Goal: Task Accomplishment & Management: Manage account settings

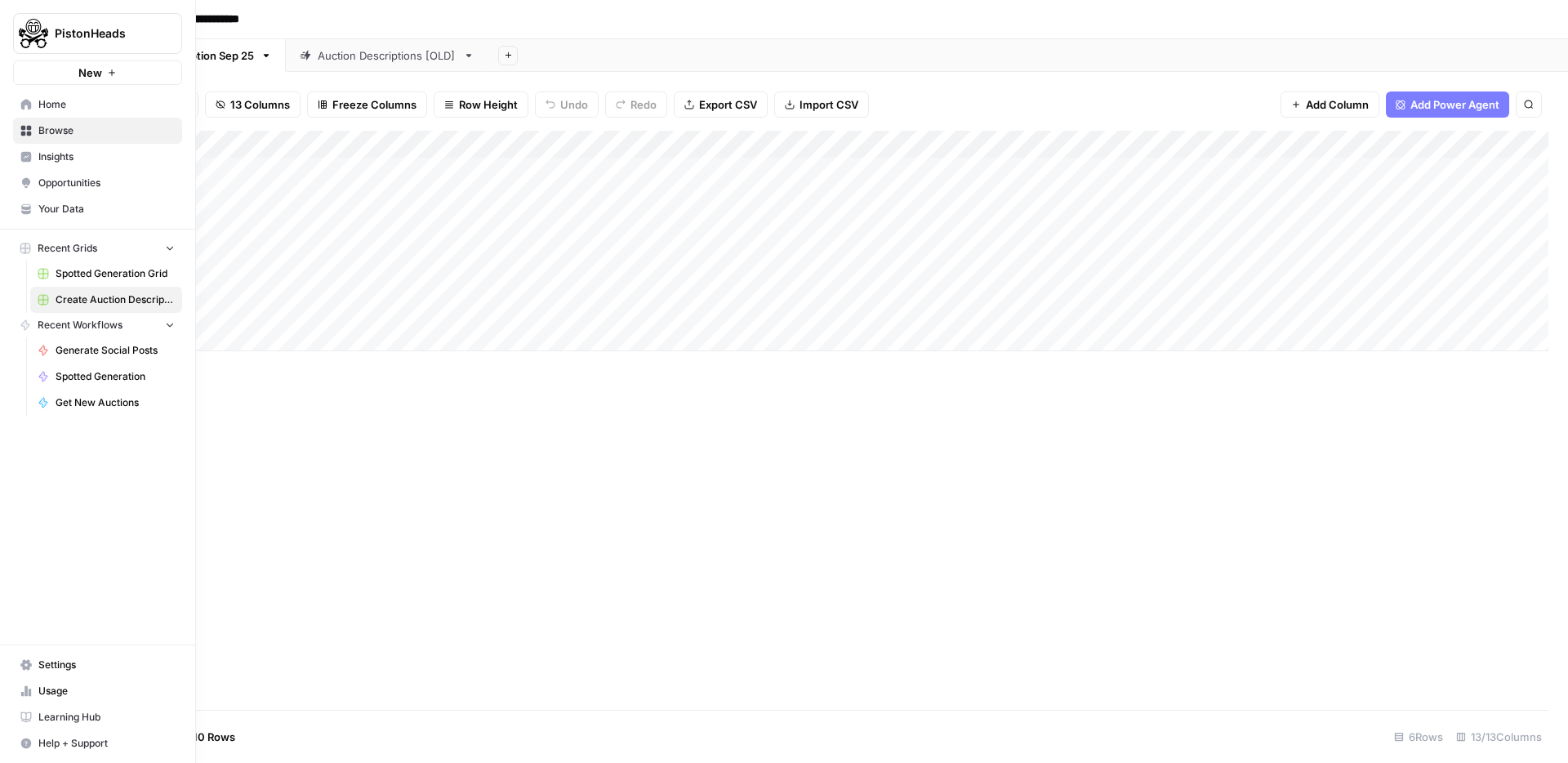
click at [58, 662] on span "Settings" at bounding box center [106, 665] width 136 height 15
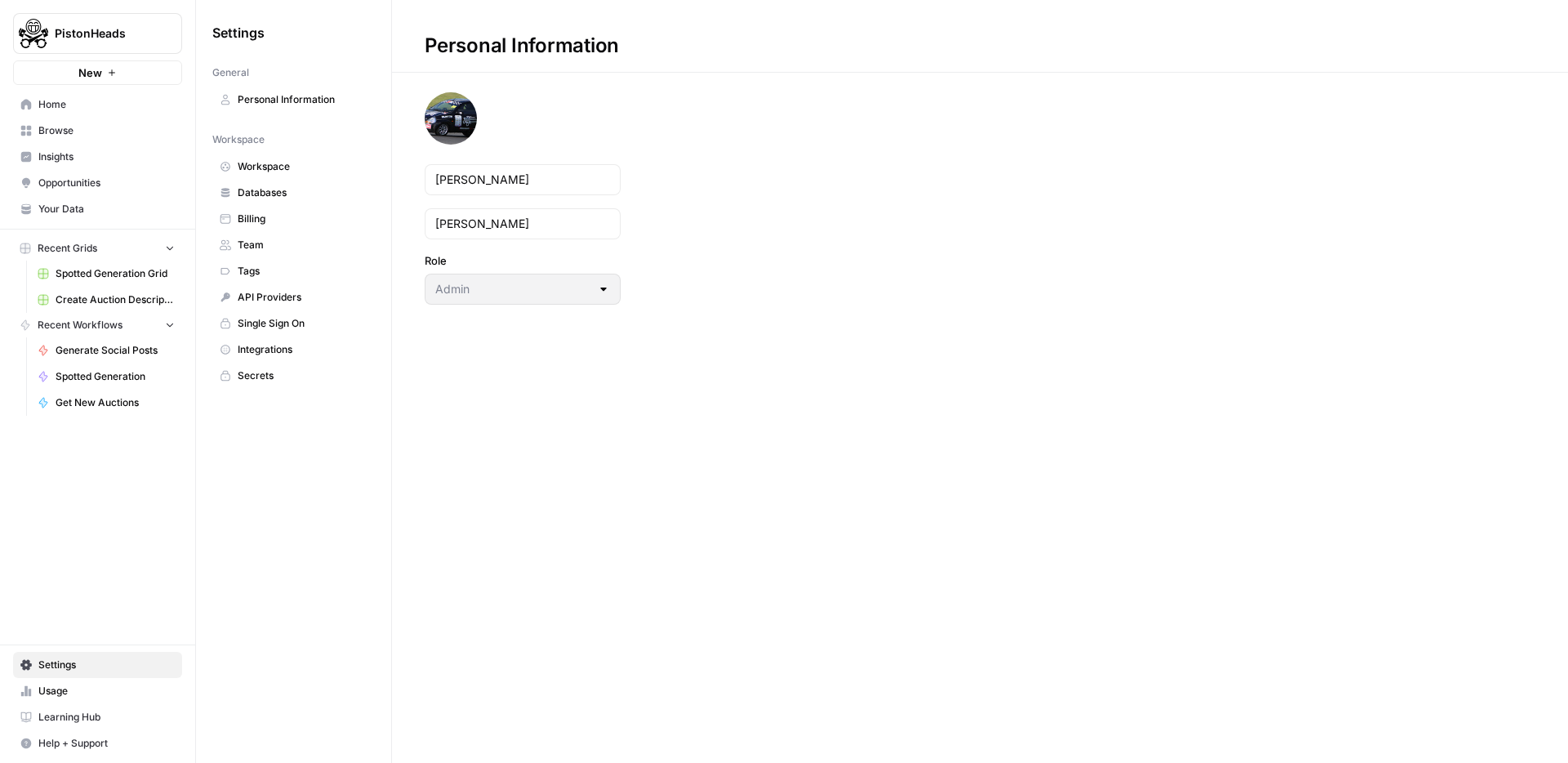
click at [264, 240] on span "Team" at bounding box center [302, 246] width 130 height 15
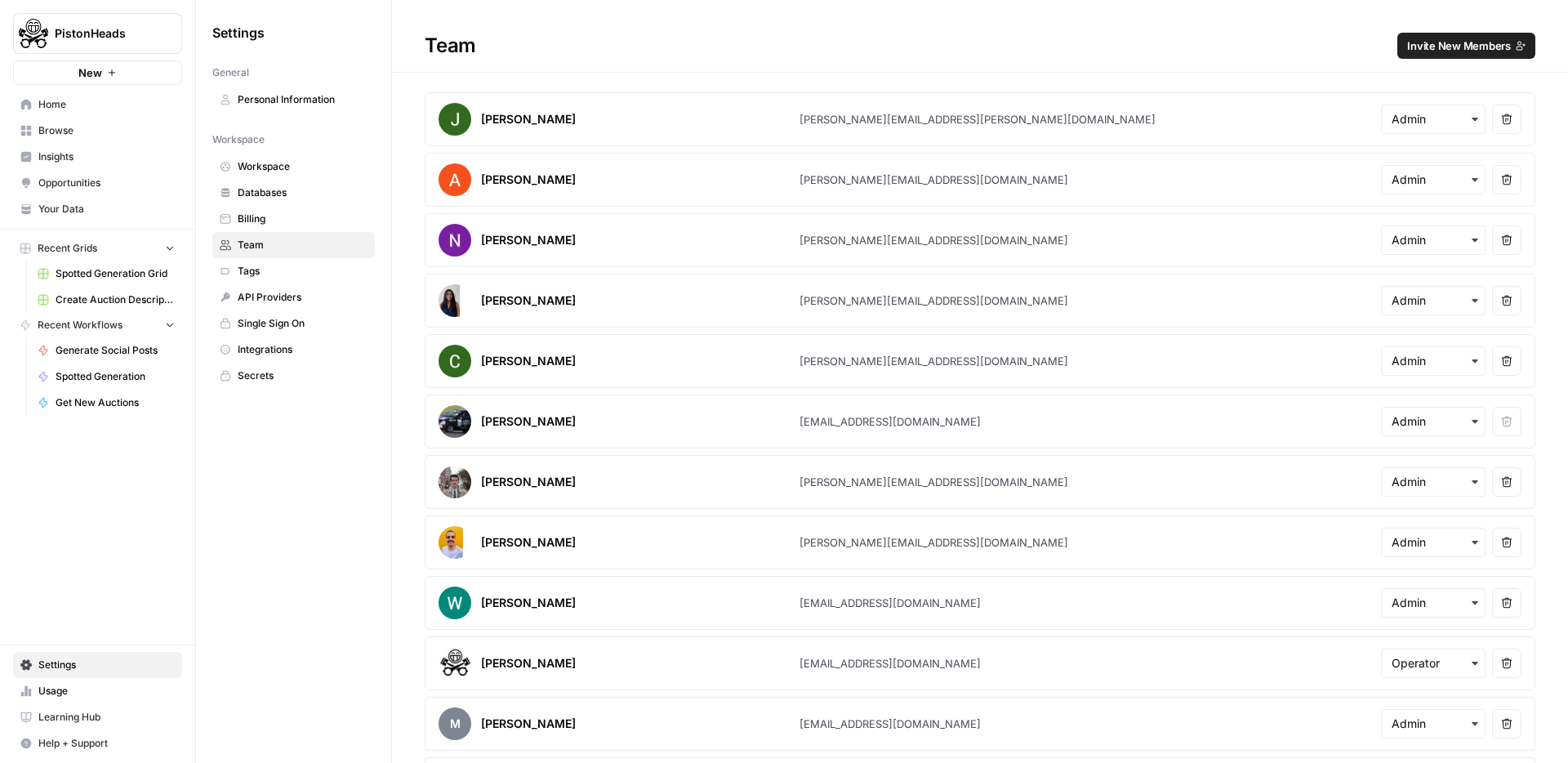
scroll to position [115, 0]
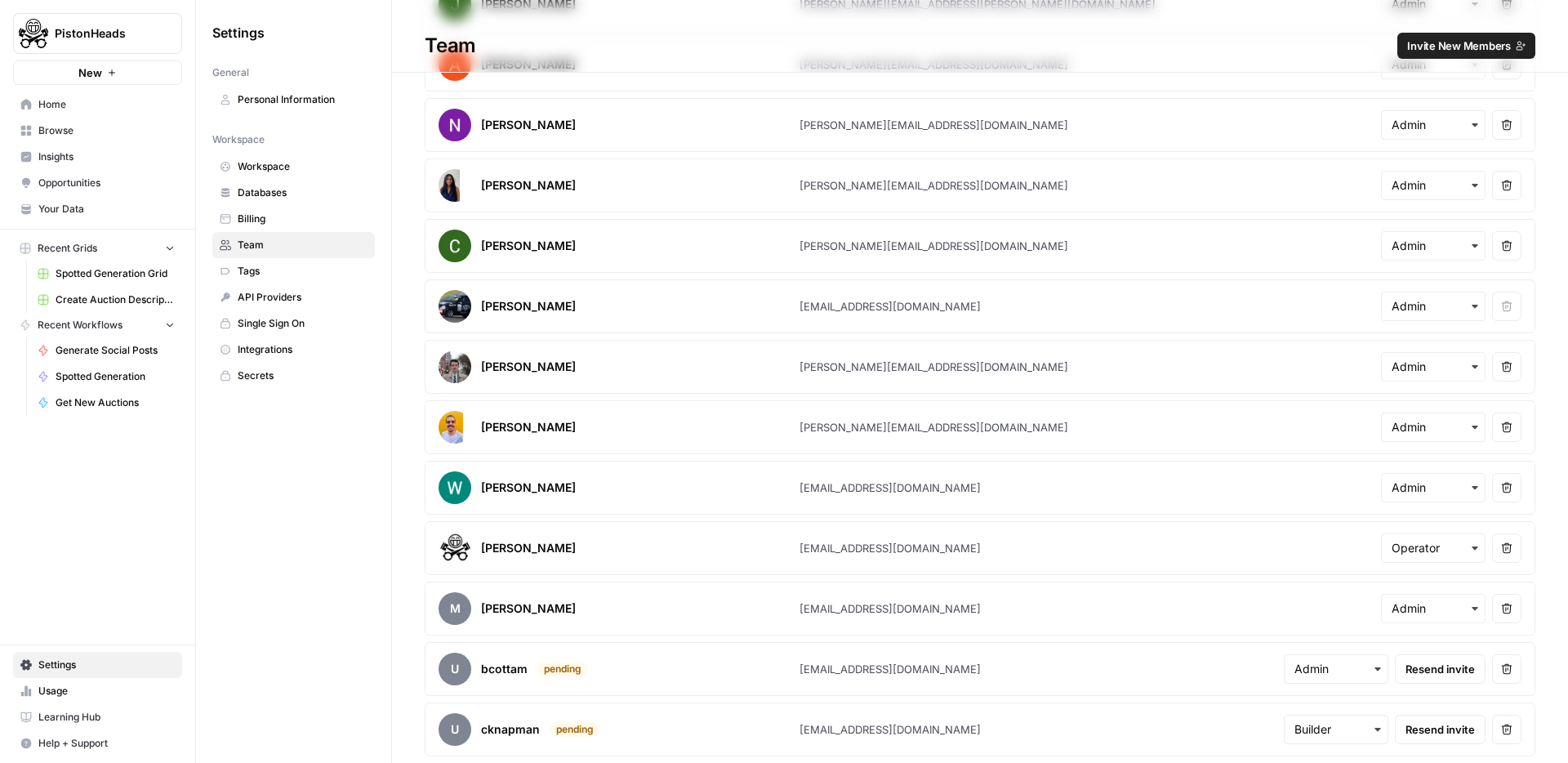
click at [1509, 727] on button "Remove user" at bounding box center [1507, 730] width 30 height 30
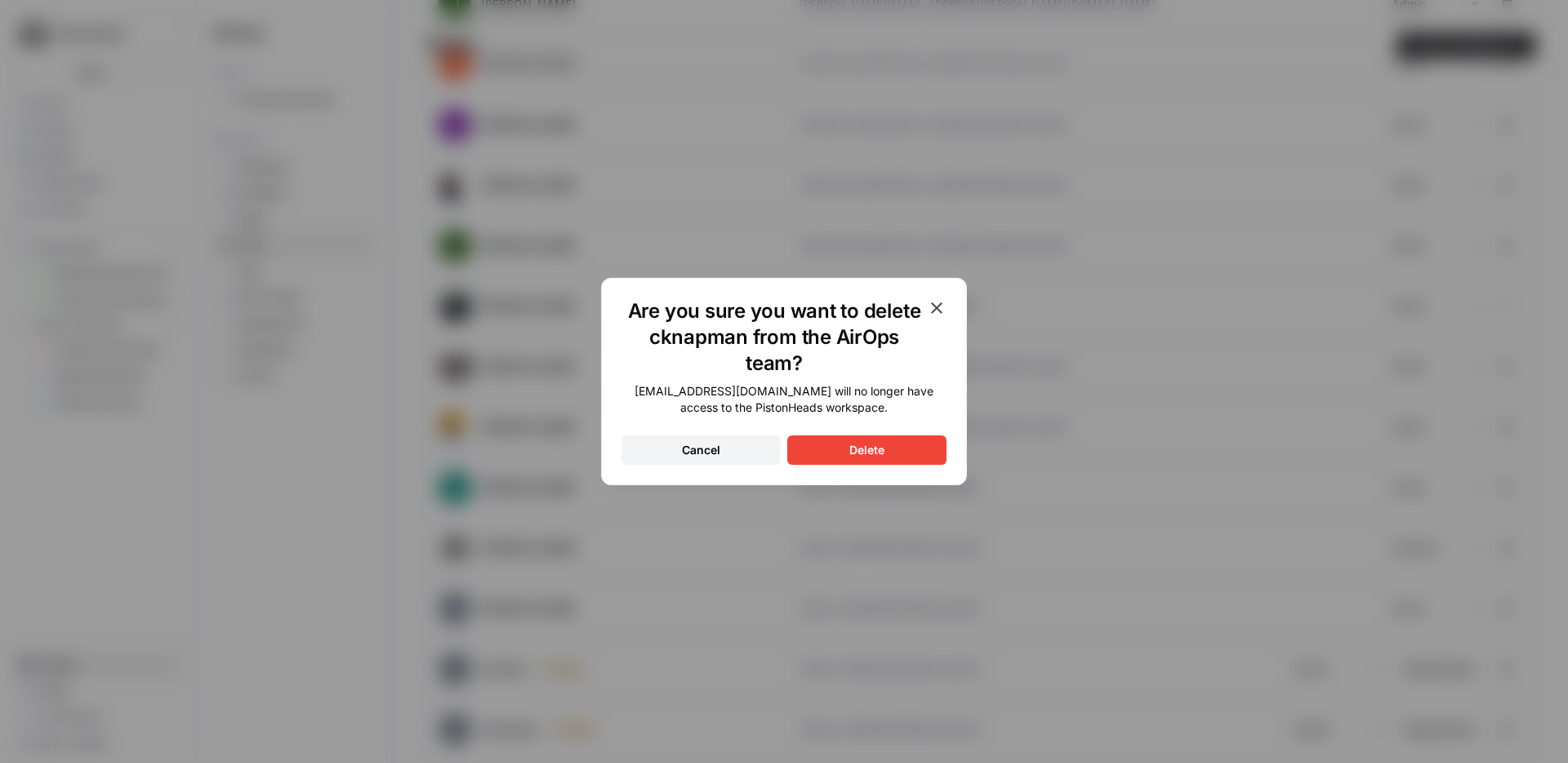
click at [867, 451] on div "Delete" at bounding box center [867, 451] width 35 height 17
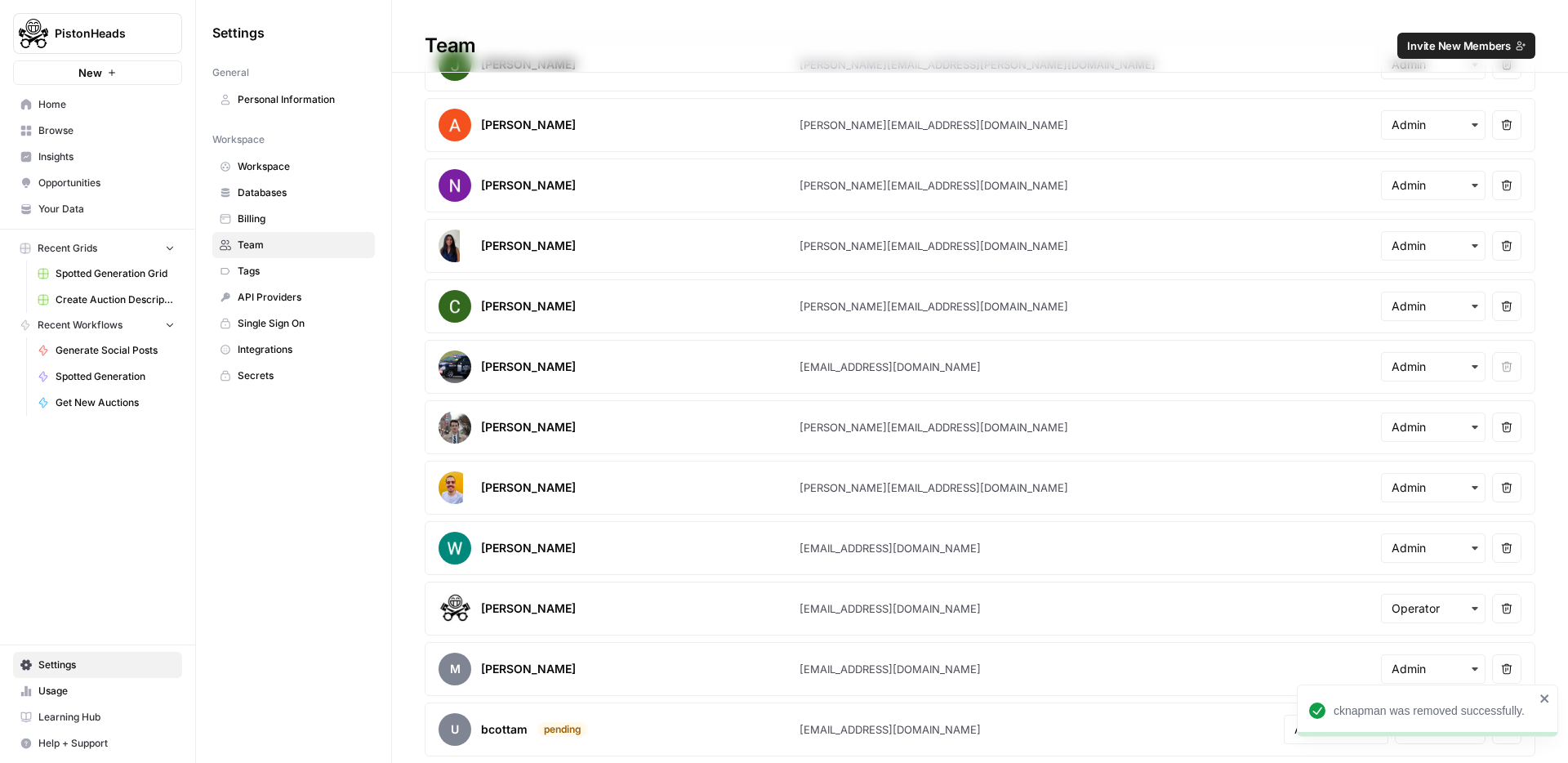
click at [1465, 44] on span "Invite New Members" at bounding box center [1459, 45] width 104 height 17
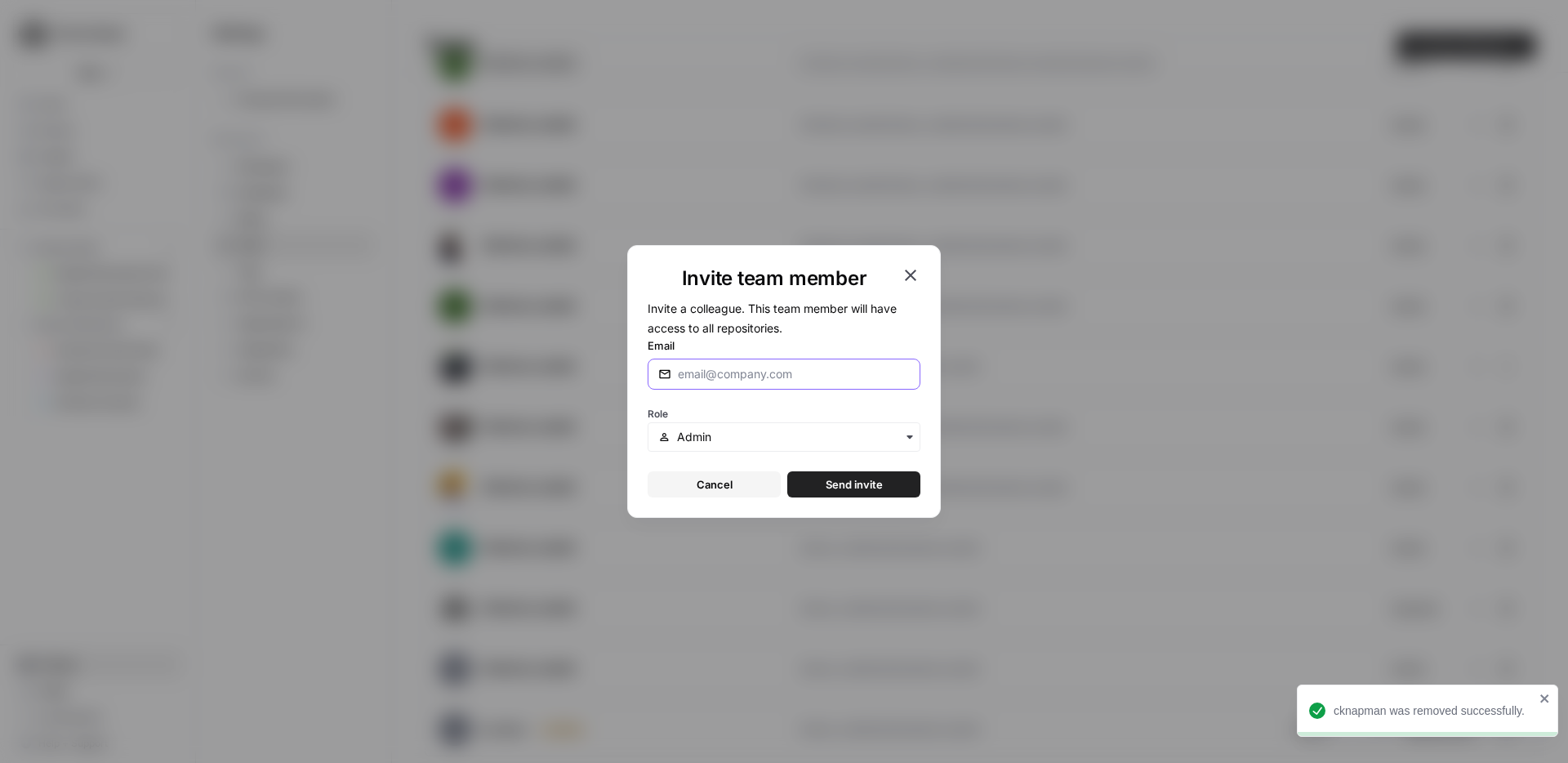
click at [787, 370] on input "Email" at bounding box center [793, 374] width 232 height 17
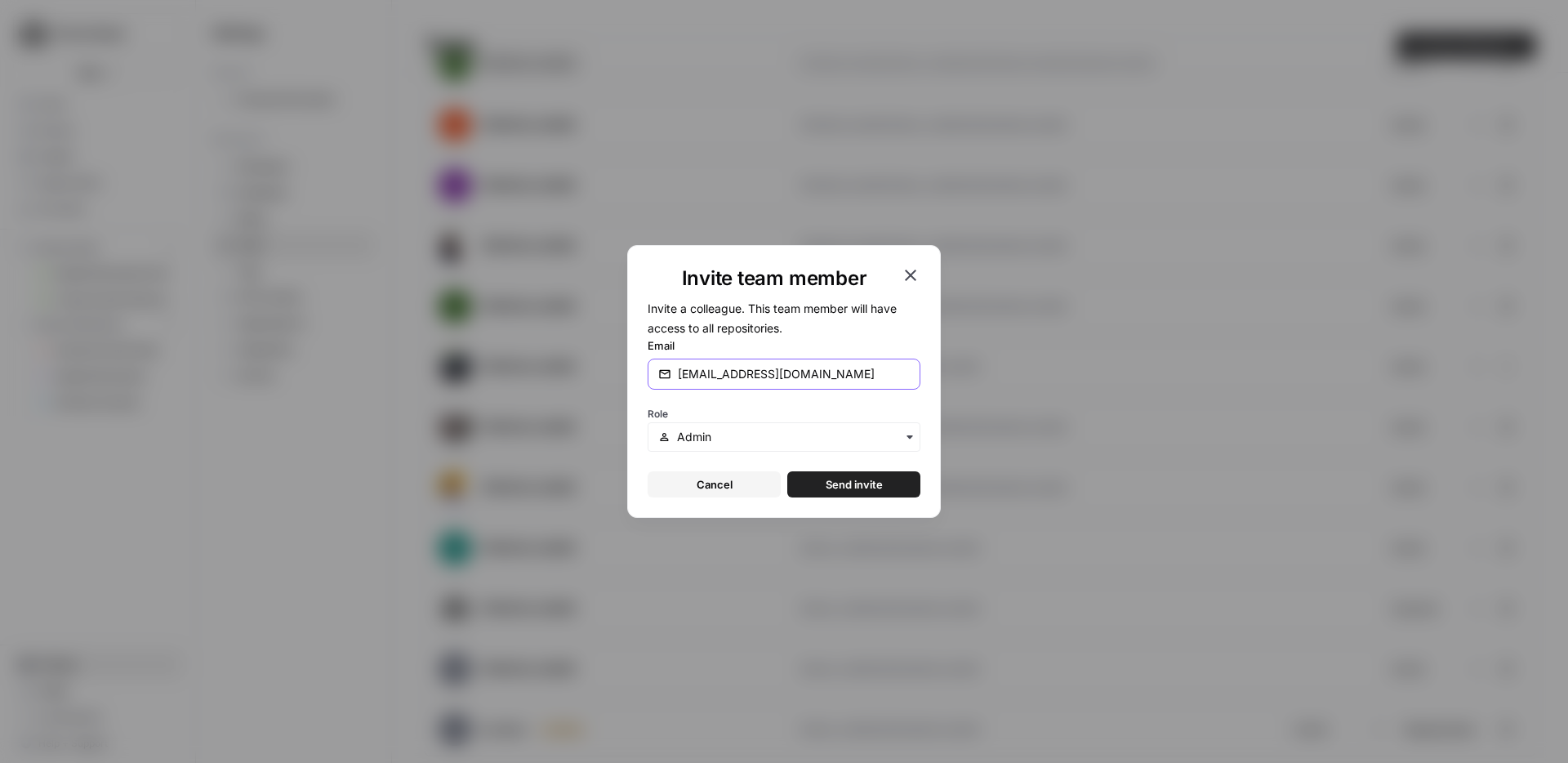
type input "[EMAIL_ADDRESS][DOMAIN_NAME]"
click at [742, 429] on input "text" at bounding box center [793, 437] width 233 height 17
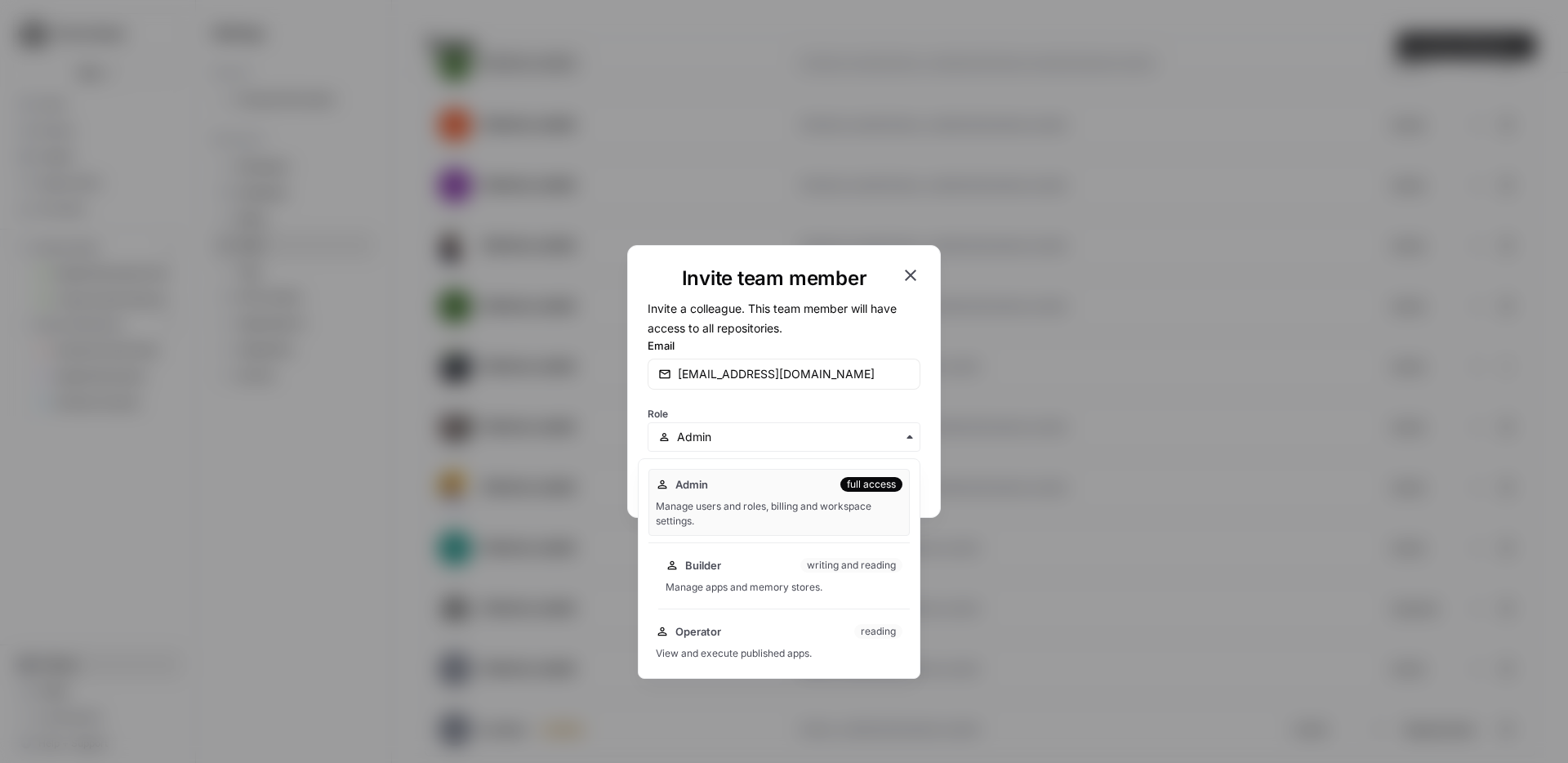
click at [700, 606] on div "Builder writing and reading Manage apps and memory stores." at bounding box center [779, 583] width 261 height 66
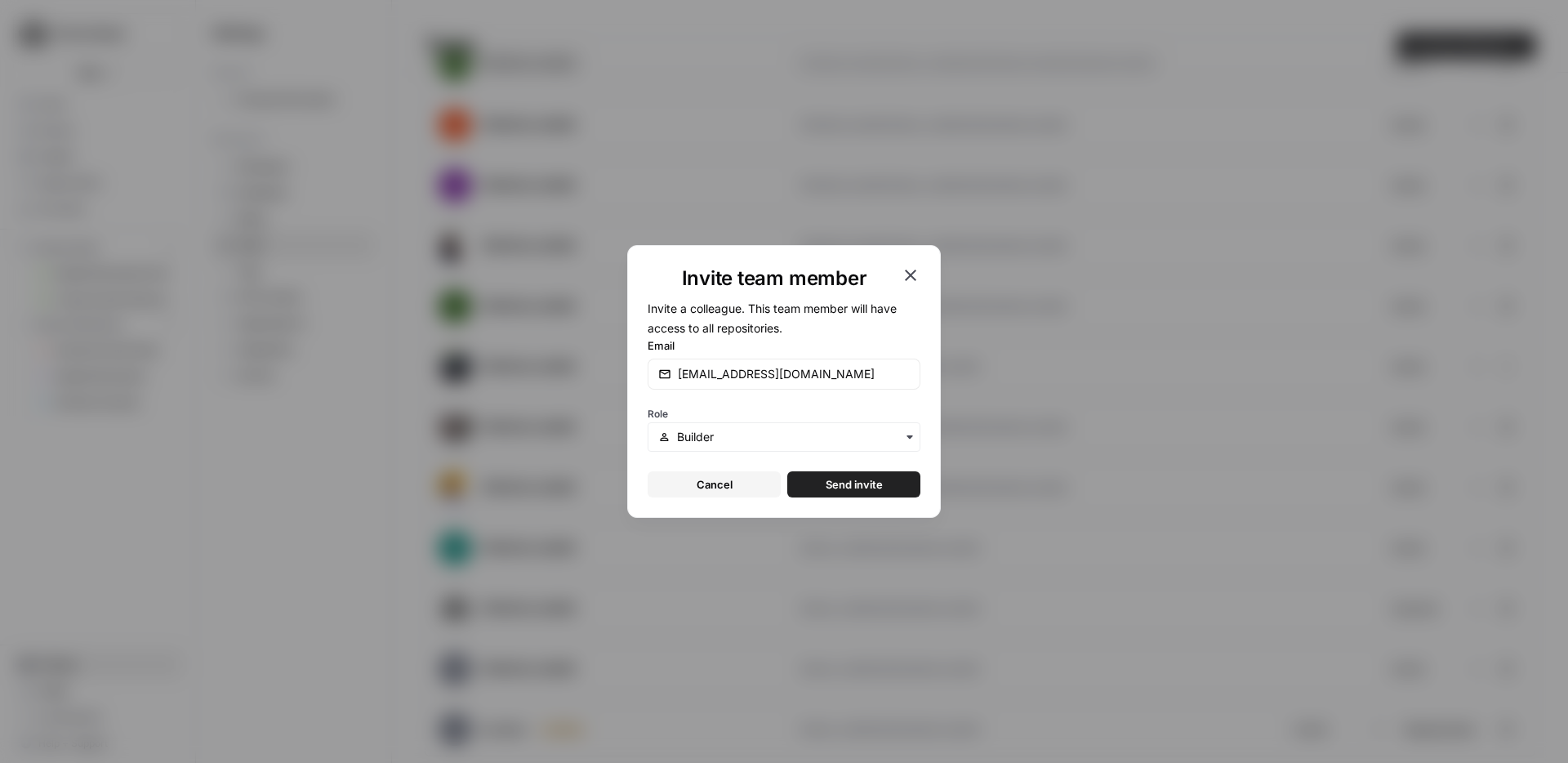
click at [854, 495] on button "Send invite" at bounding box center [853, 484] width 133 height 26
